Goal: Entertainment & Leisure: Consume media (video, audio)

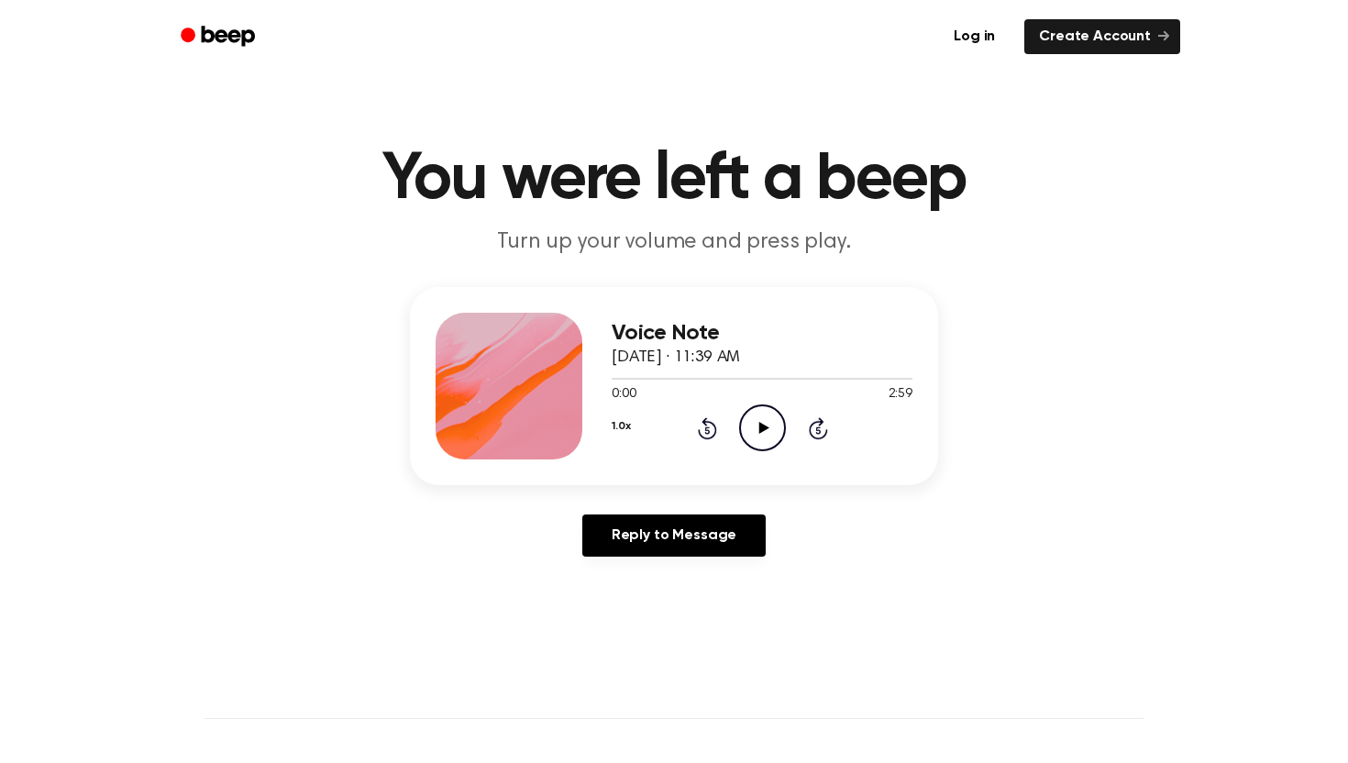
click at [754, 429] on icon "Play Audio" at bounding box center [762, 427] width 47 height 47
click at [763, 436] on icon "Play Audio" at bounding box center [762, 427] width 47 height 47
drag, startPoint x: 763, startPoint y: 436, endPoint x: 749, endPoint y: 429, distance: 15.6
click at [737, 380] on div at bounding box center [761, 377] width 301 height 15
click at [751, 439] on icon "Play Audio" at bounding box center [762, 427] width 47 height 47
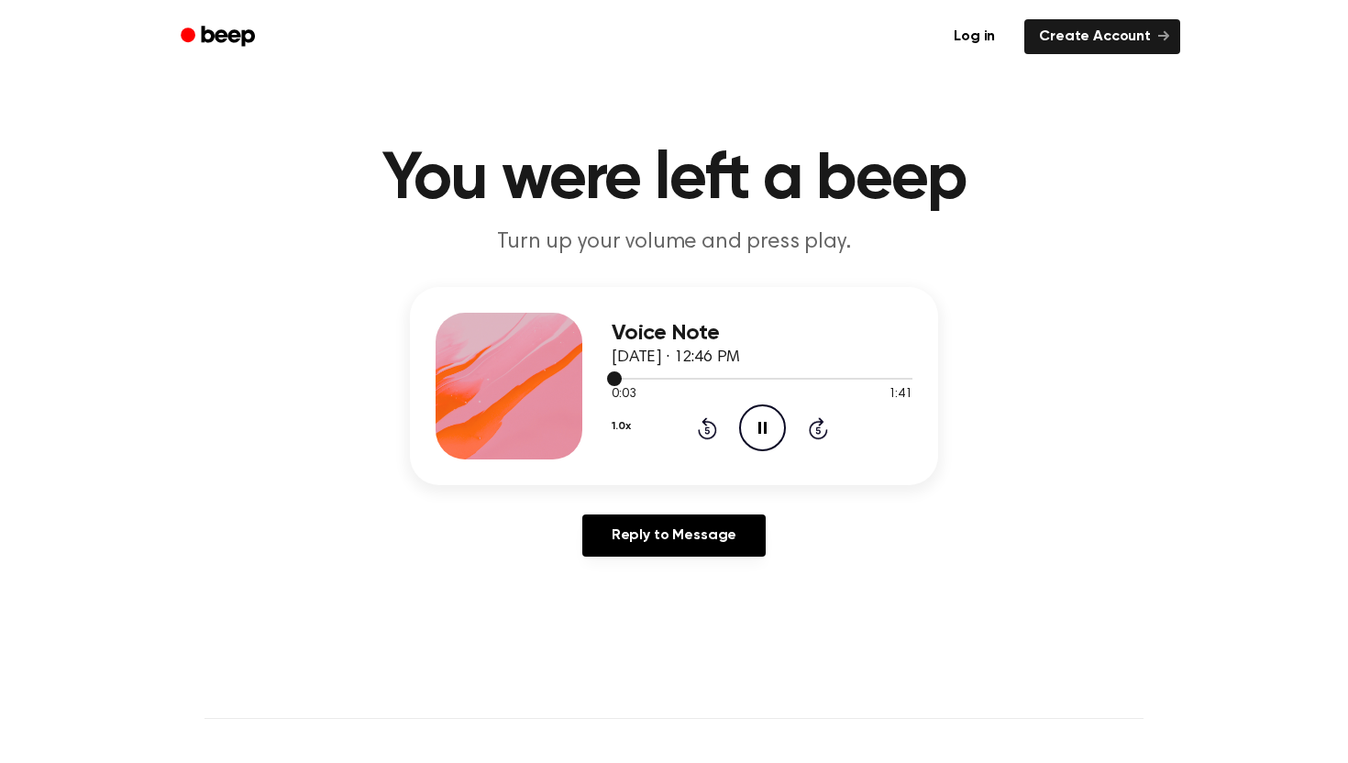
click at [693, 379] on div at bounding box center [761, 379] width 301 height 2
click at [614, 427] on button "1.0x" at bounding box center [620, 426] width 18 height 31
click at [647, 565] on span "1.2x" at bounding box center [641, 570] width 23 height 19
click at [751, 434] on icon "Play Audio" at bounding box center [762, 427] width 47 height 47
click at [616, 380] on div at bounding box center [761, 377] width 301 height 15
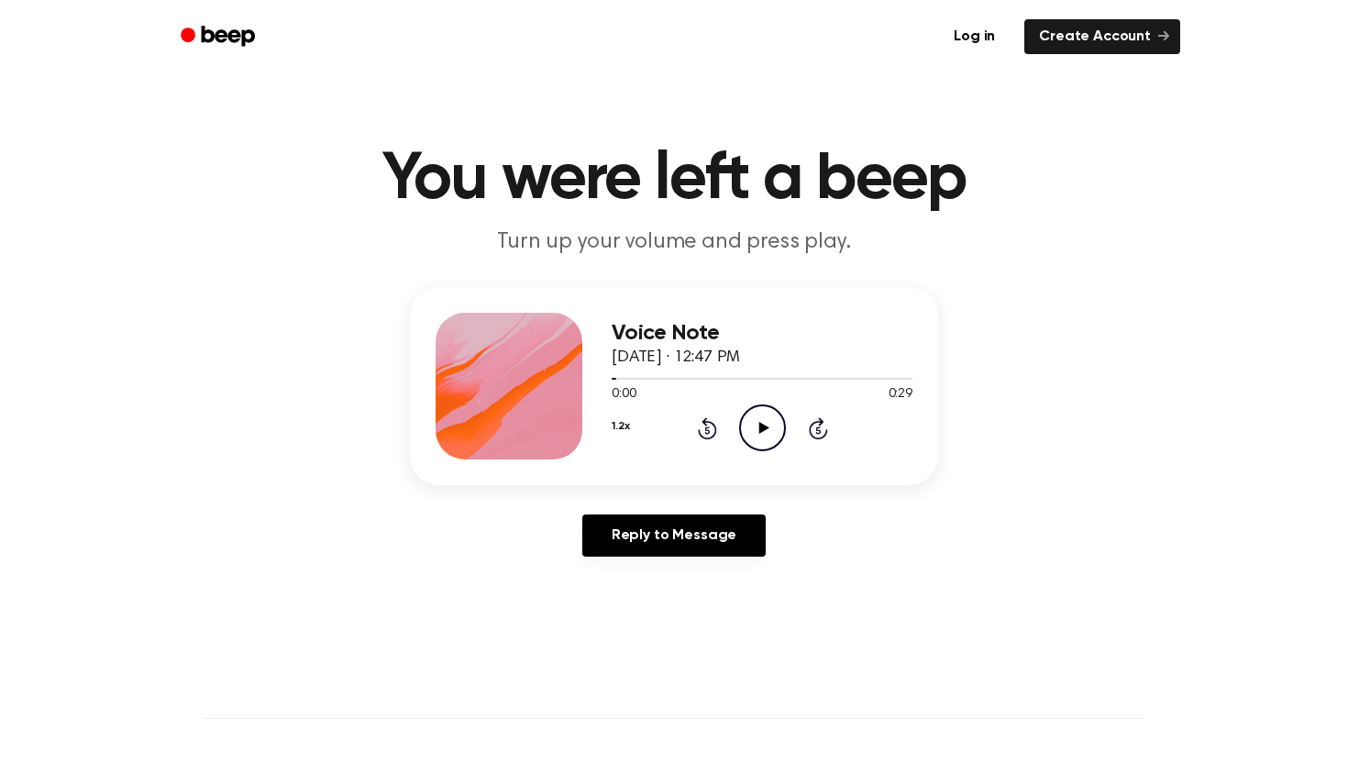
click at [760, 430] on icon at bounding box center [763, 428] width 10 height 12
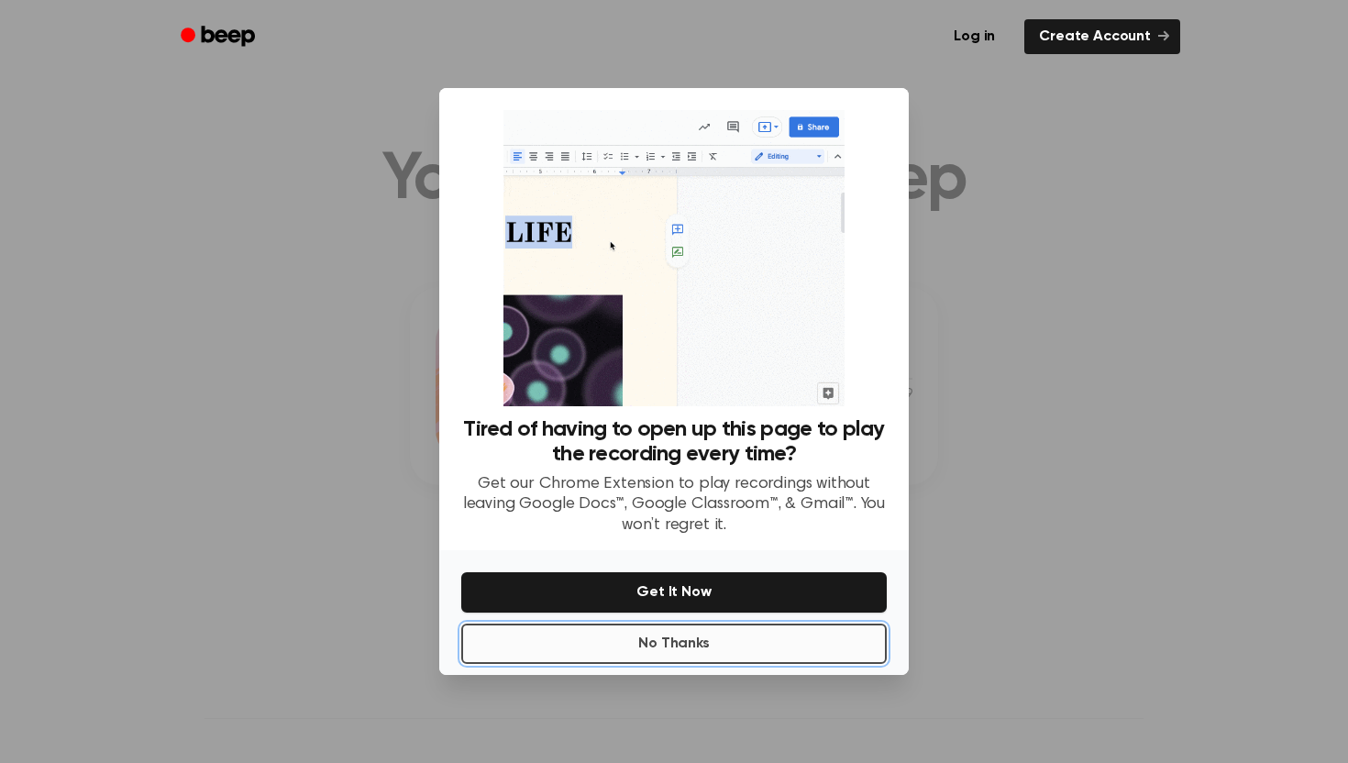
click at [721, 636] on button "No Thanks" at bounding box center [673, 643] width 425 height 40
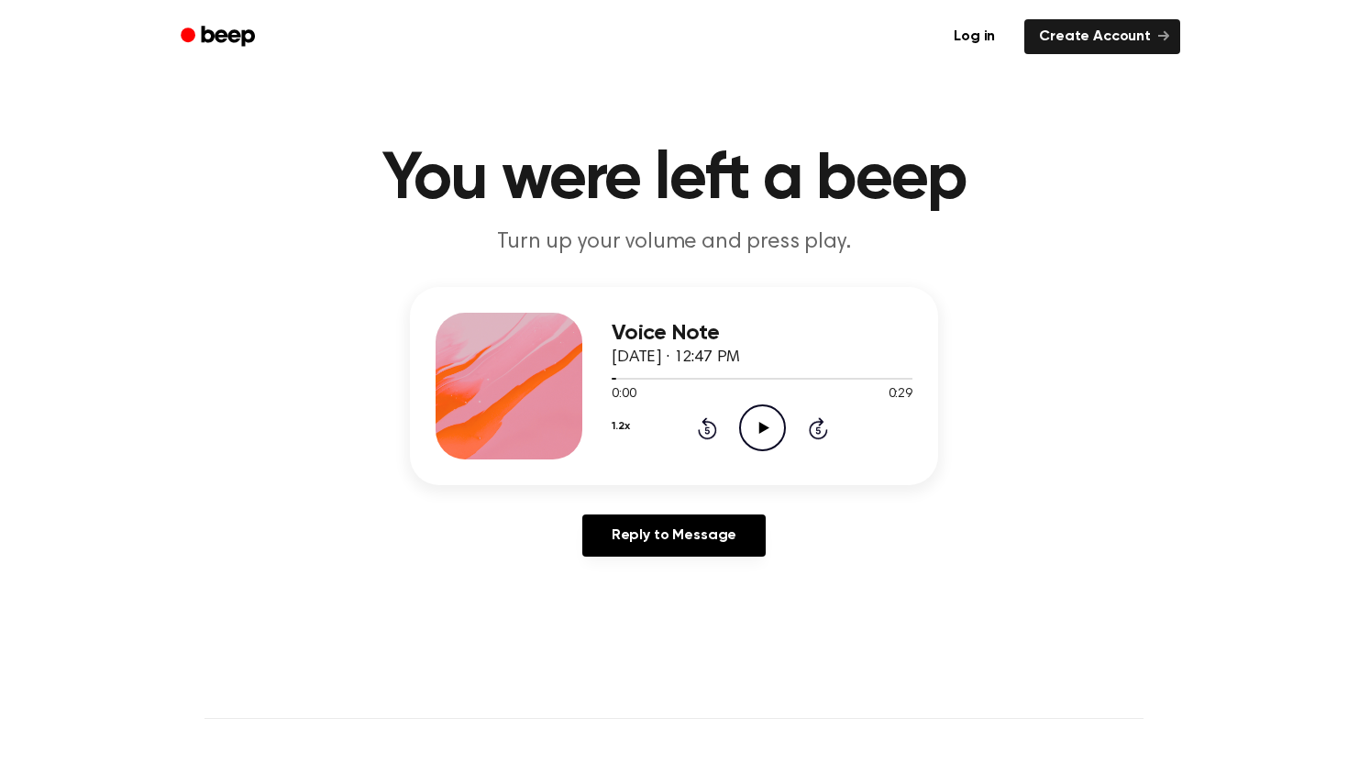
click at [743, 422] on icon "Play Audio" at bounding box center [762, 427] width 47 height 47
click at [743, 422] on icon "Pause Audio" at bounding box center [762, 427] width 47 height 47
